Goal: Information Seeking & Learning: Compare options

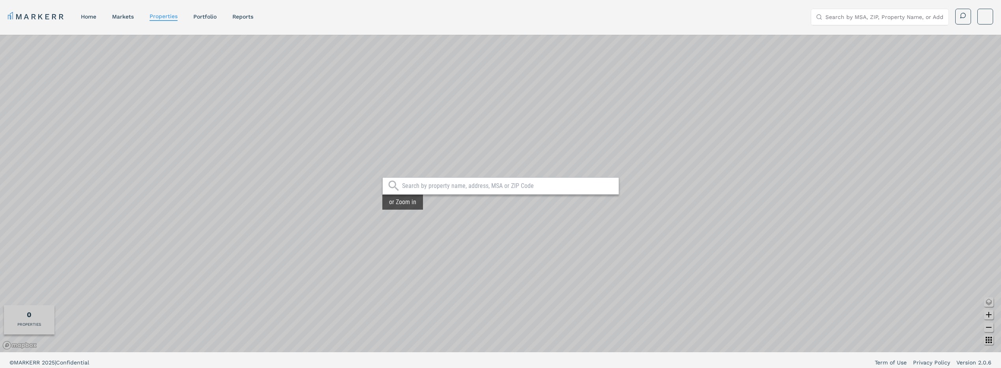
click at [569, 187] on input "text" at bounding box center [506, 186] width 208 height 8
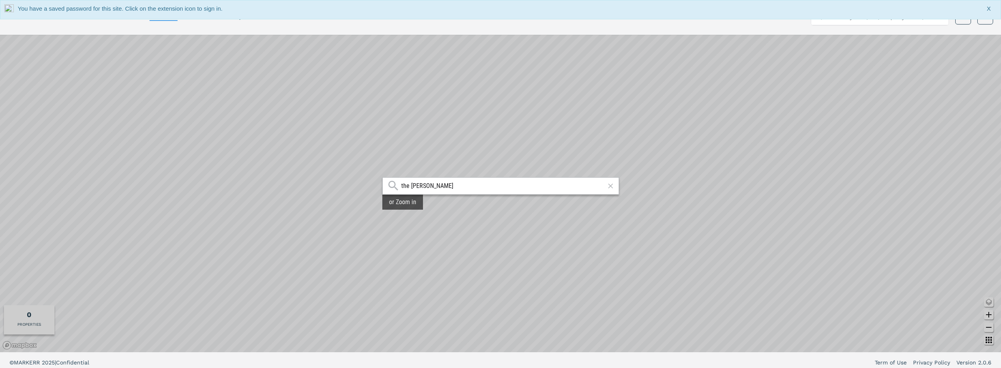
type input "the [PERSON_NAME]"
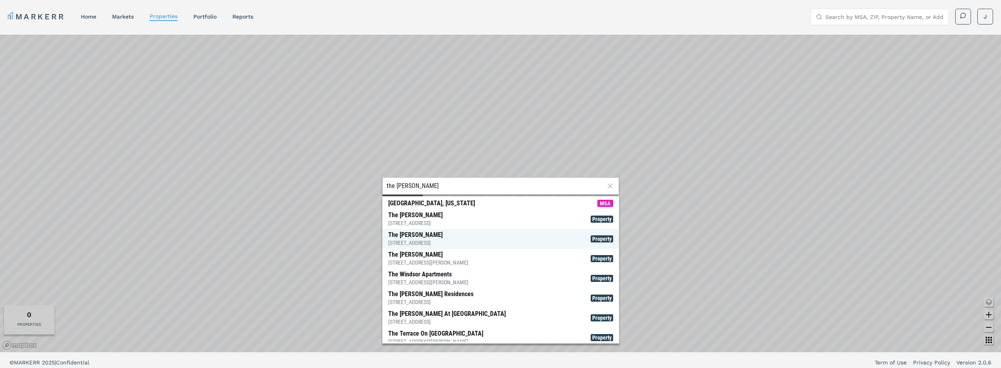
click at [479, 233] on span "The [PERSON_NAME] [STREET_ADDRESS] Property" at bounding box center [500, 239] width 237 height 20
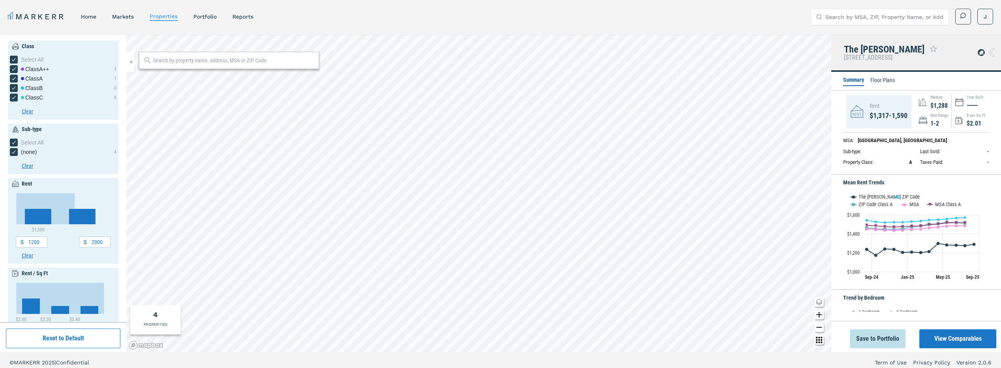
click at [952, 343] on button "View Comparables" at bounding box center [957, 338] width 77 height 19
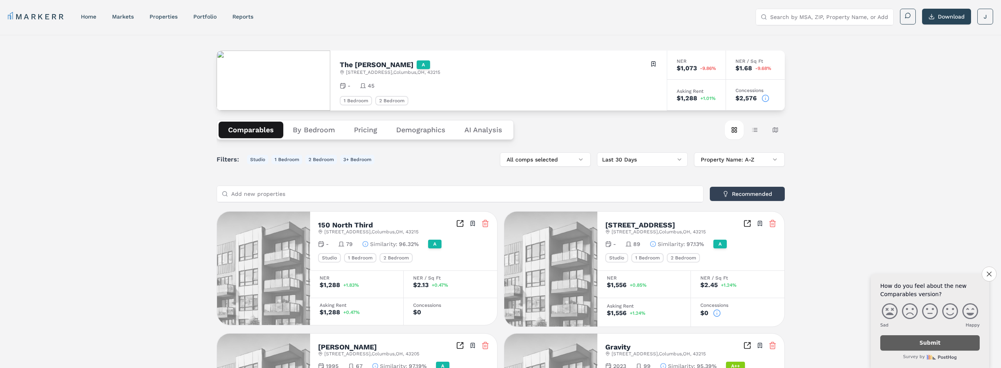
click at [261, 127] on button "Comparables" at bounding box center [251, 130] width 65 height 17
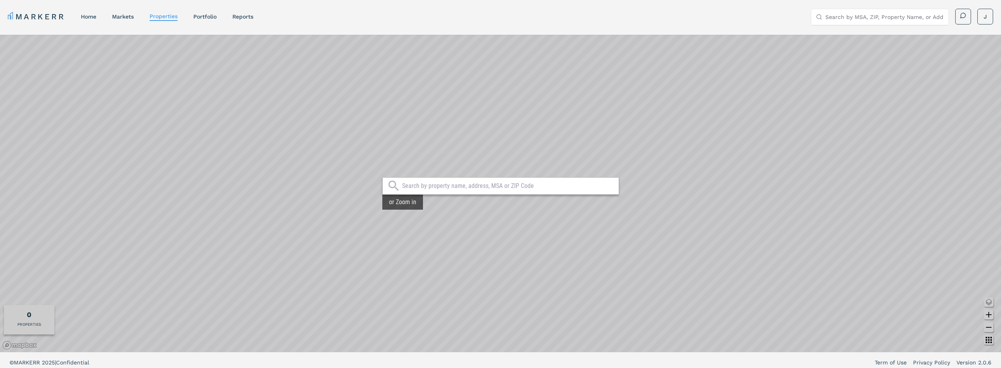
click at [461, 185] on input "text" at bounding box center [506, 186] width 208 height 8
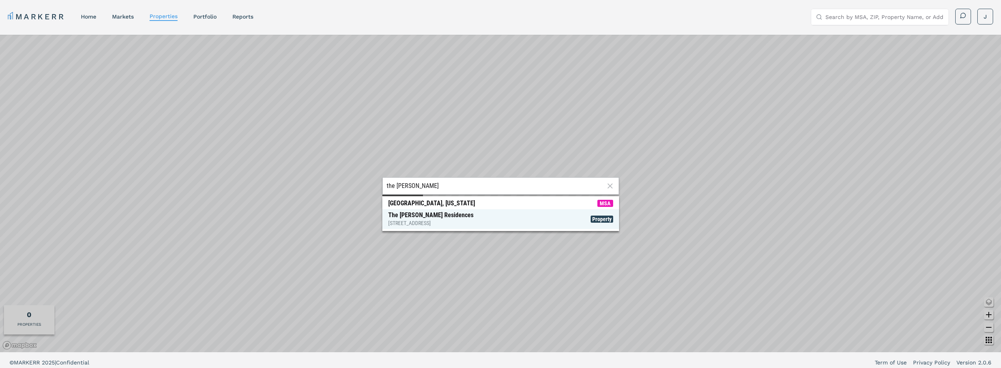
type input "the [PERSON_NAME]"
click at [481, 216] on span "The [PERSON_NAME] Seaport Residences [STREET_ADDRESS] Property" at bounding box center [500, 219] width 237 height 20
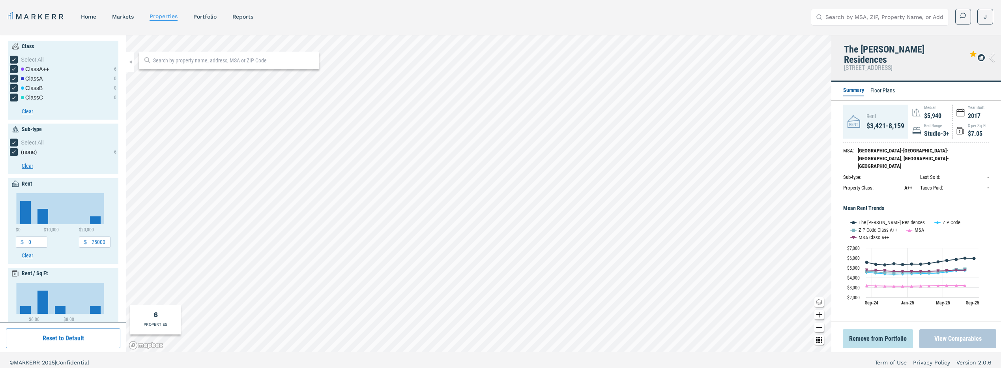
click at [970, 333] on button "View Comparables" at bounding box center [957, 338] width 77 height 19
